Goal: Answer question/provide support

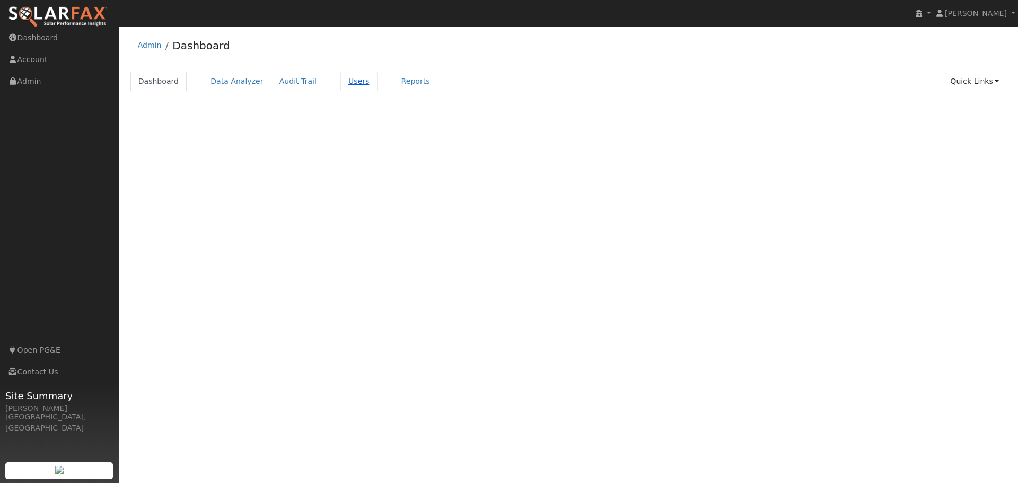
click at [340, 85] on link "Users" at bounding box center [358, 82] width 37 height 20
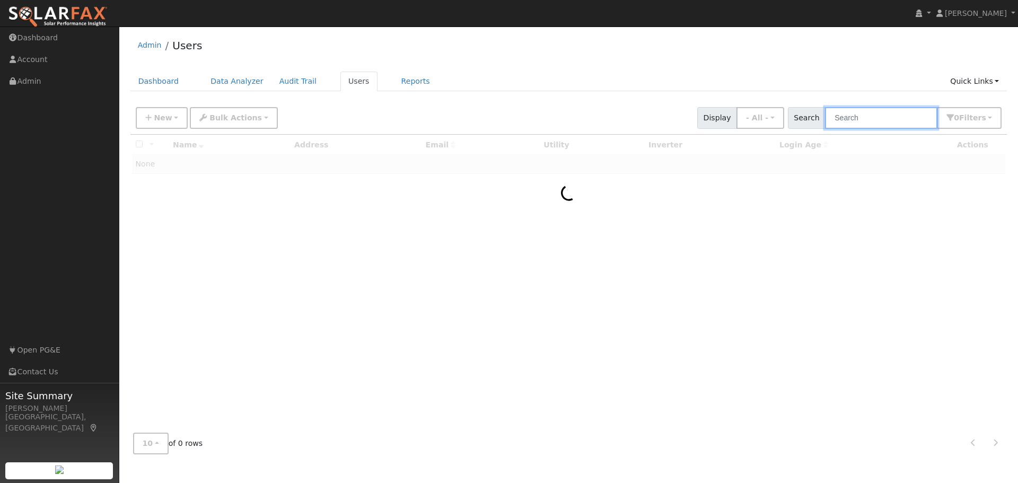
click at [865, 120] on input "text" at bounding box center [881, 118] width 112 height 22
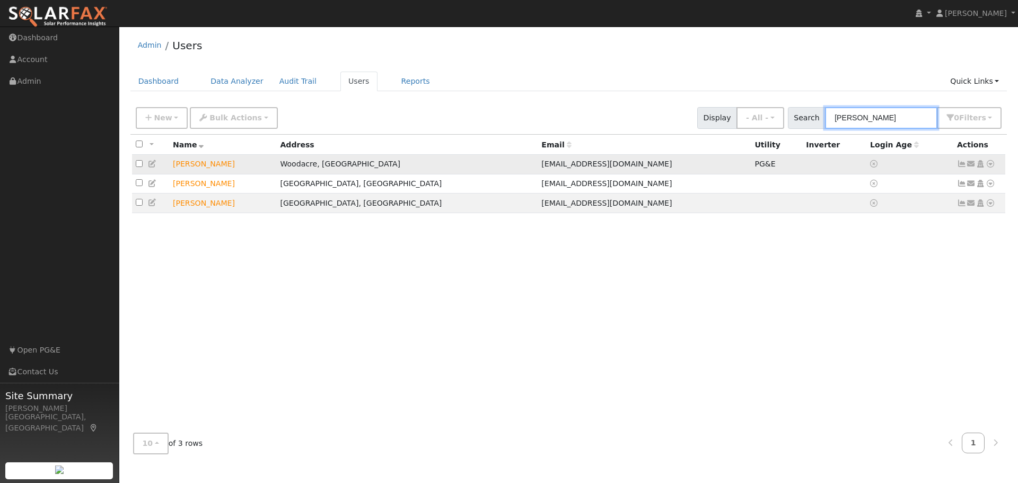
type input "wilson"
click at [991, 164] on icon at bounding box center [990, 163] width 10 height 7
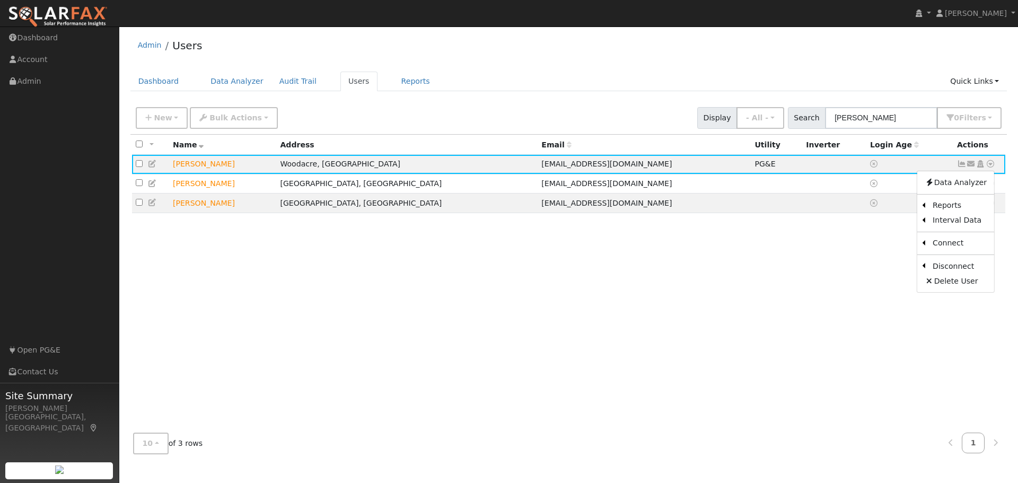
click at [957, 183] on link "Data Analyzer" at bounding box center [955, 182] width 77 height 15
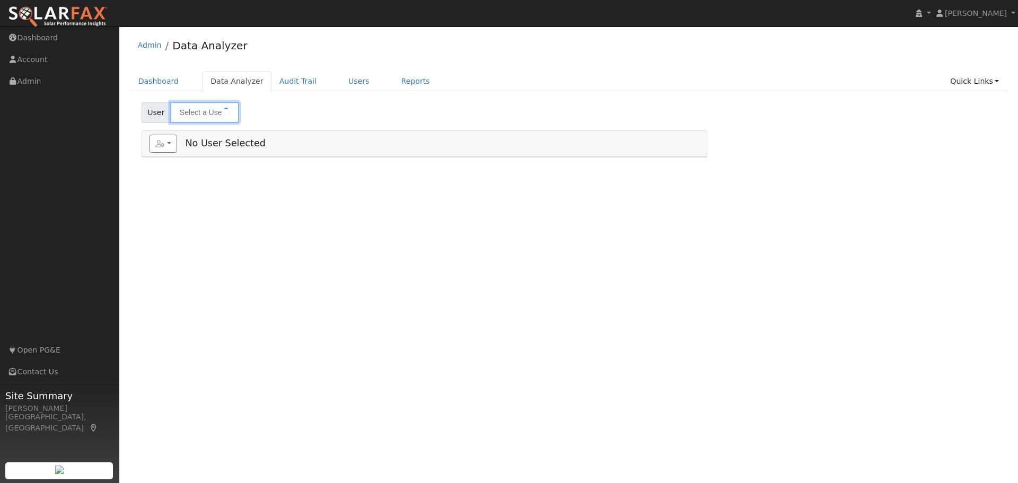
type input "Eric Wilson"
